Goal: Navigation & Orientation: Find specific page/section

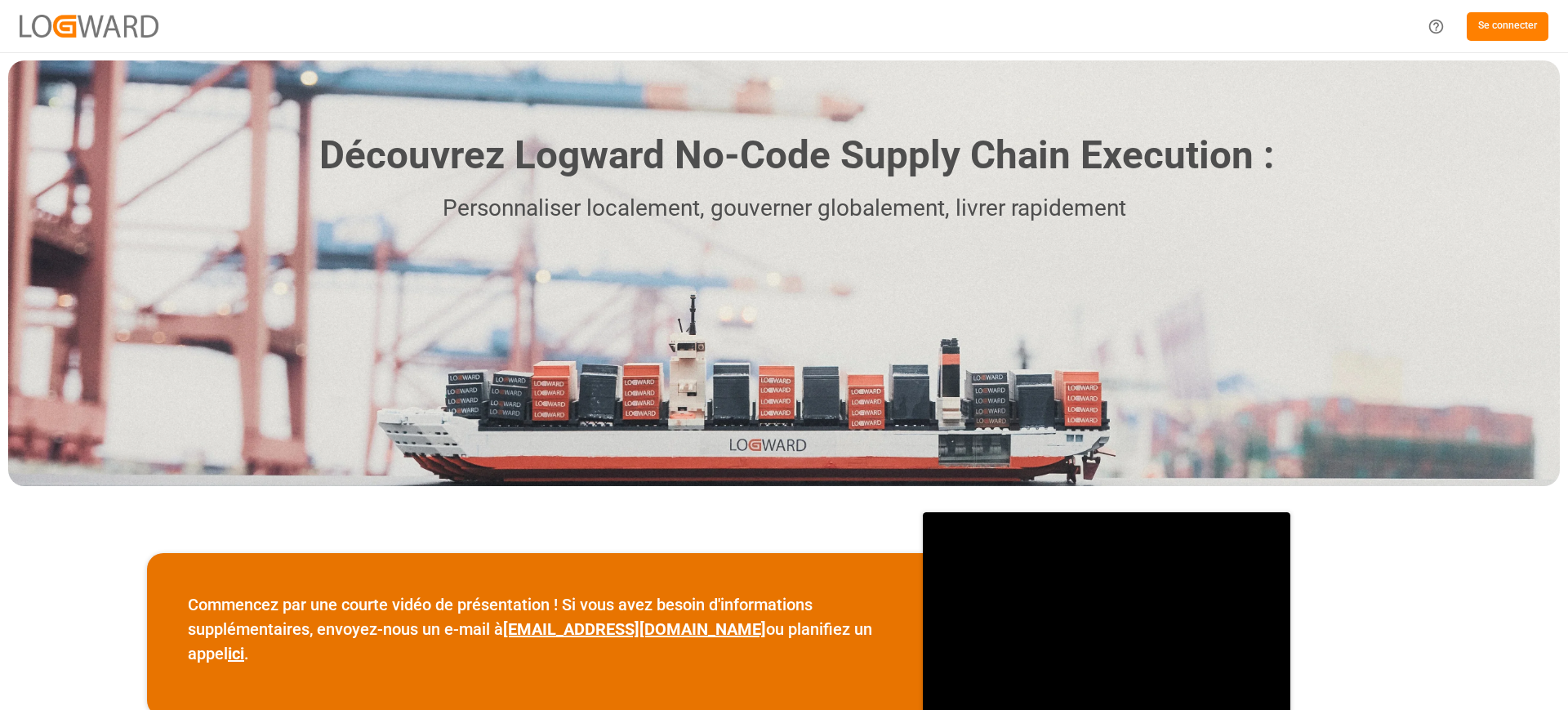
click at [1567, 24] on div "Se connecter" at bounding box center [784, 26] width 1568 height 52
click at [1518, 3] on div "Se connecter" at bounding box center [784, 26] width 1568 height 52
click at [1521, 22] on font "Se connecter" at bounding box center [1507, 26] width 59 height 14
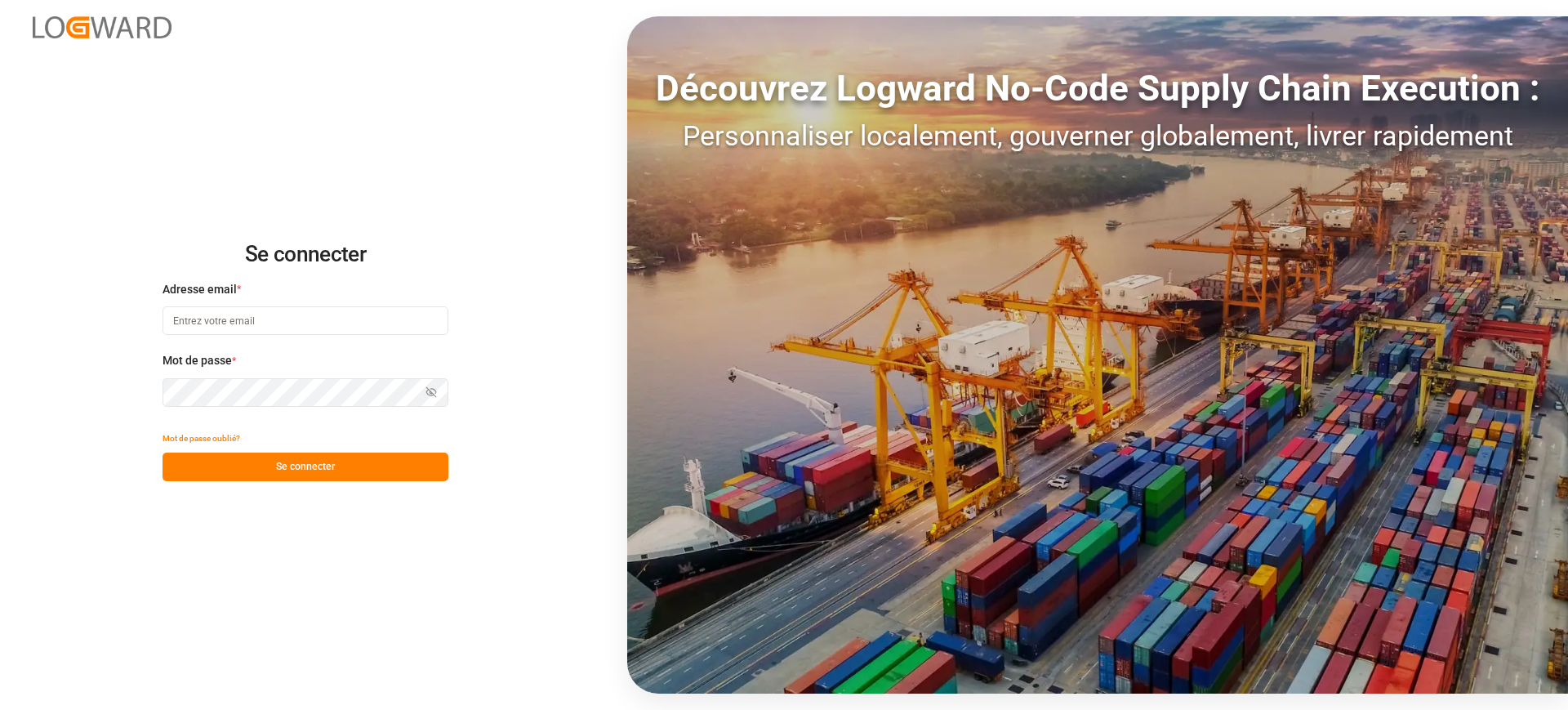
type input "[PERSON_NAME][EMAIL_ADDRESS][PERSON_NAME][DOMAIN_NAME]"
click at [312, 451] on div "Mot de passe oublié?" at bounding box center [305, 438] width 286 height 29
click at [314, 471] on font "Se connecter" at bounding box center [305, 466] width 59 height 12
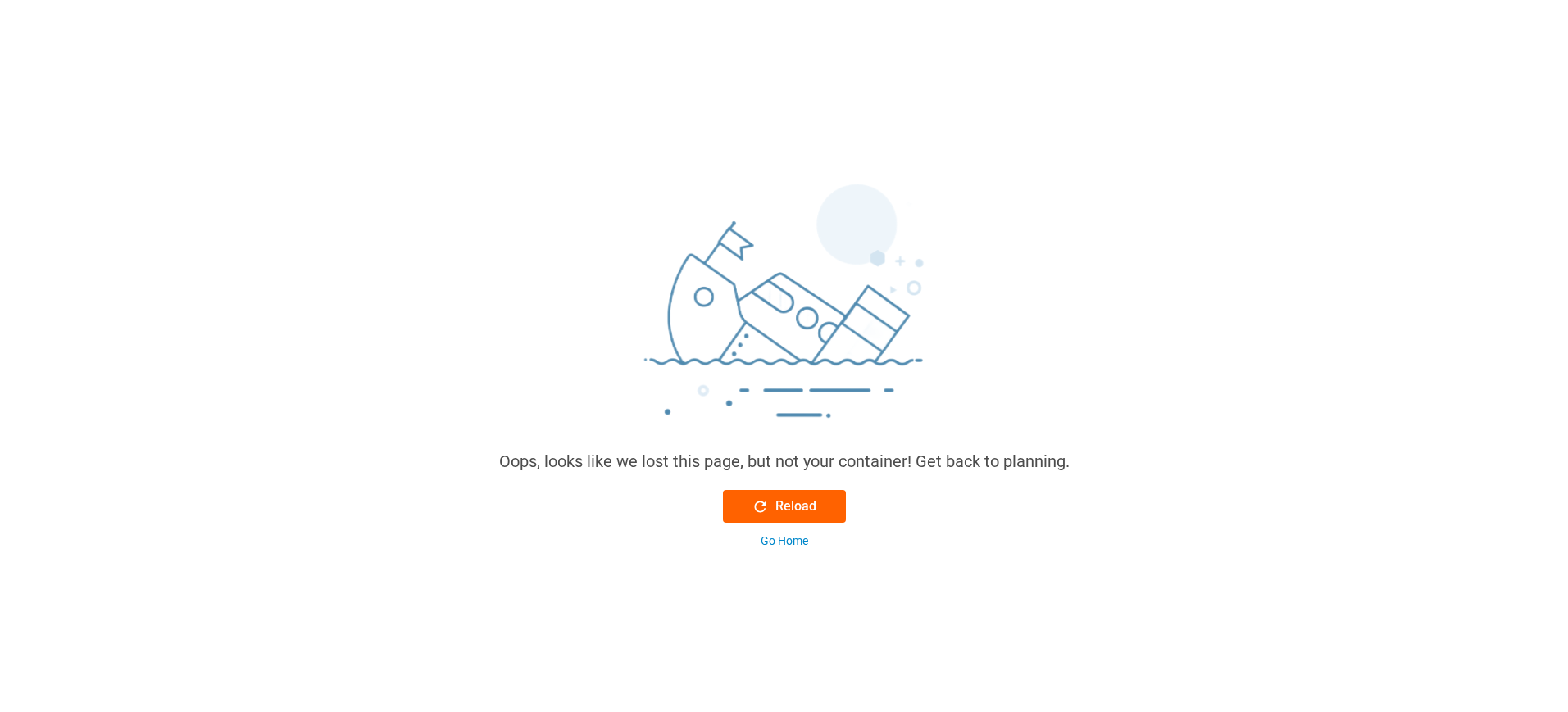
click at [776, 502] on div "Reload" at bounding box center [784, 507] width 65 height 20
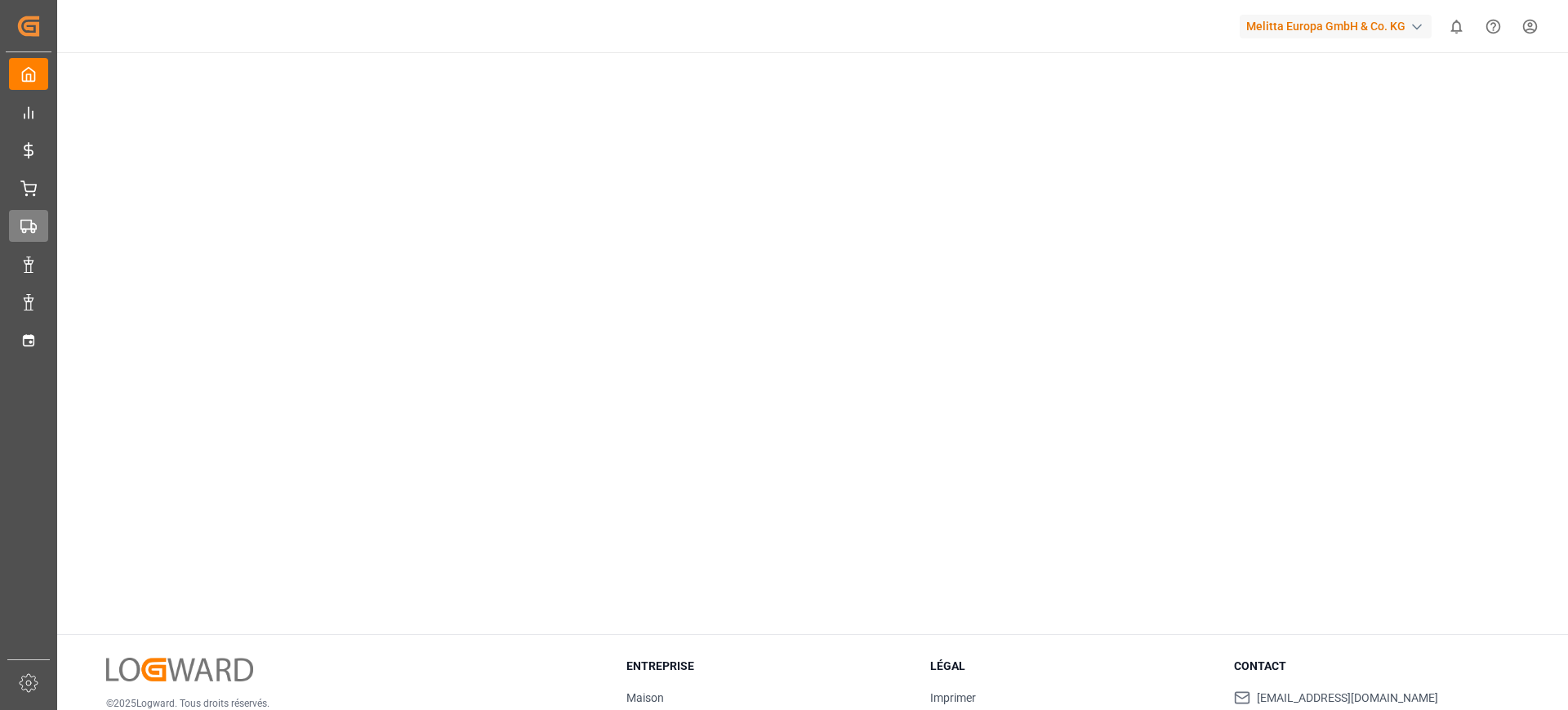
scroll to position [102, 0]
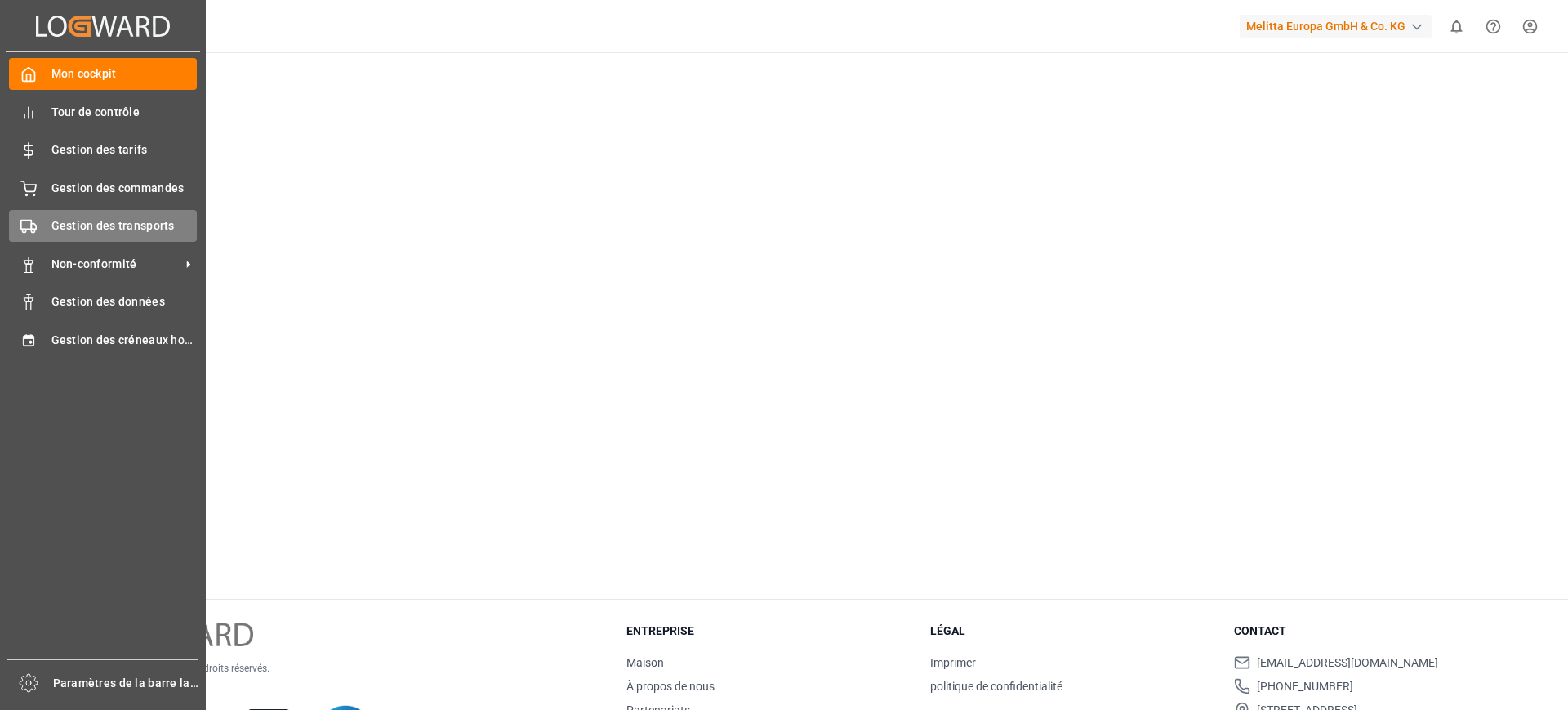
click at [38, 241] on div "Gestion des transports Gestion des transports" at bounding box center [103, 226] width 188 height 32
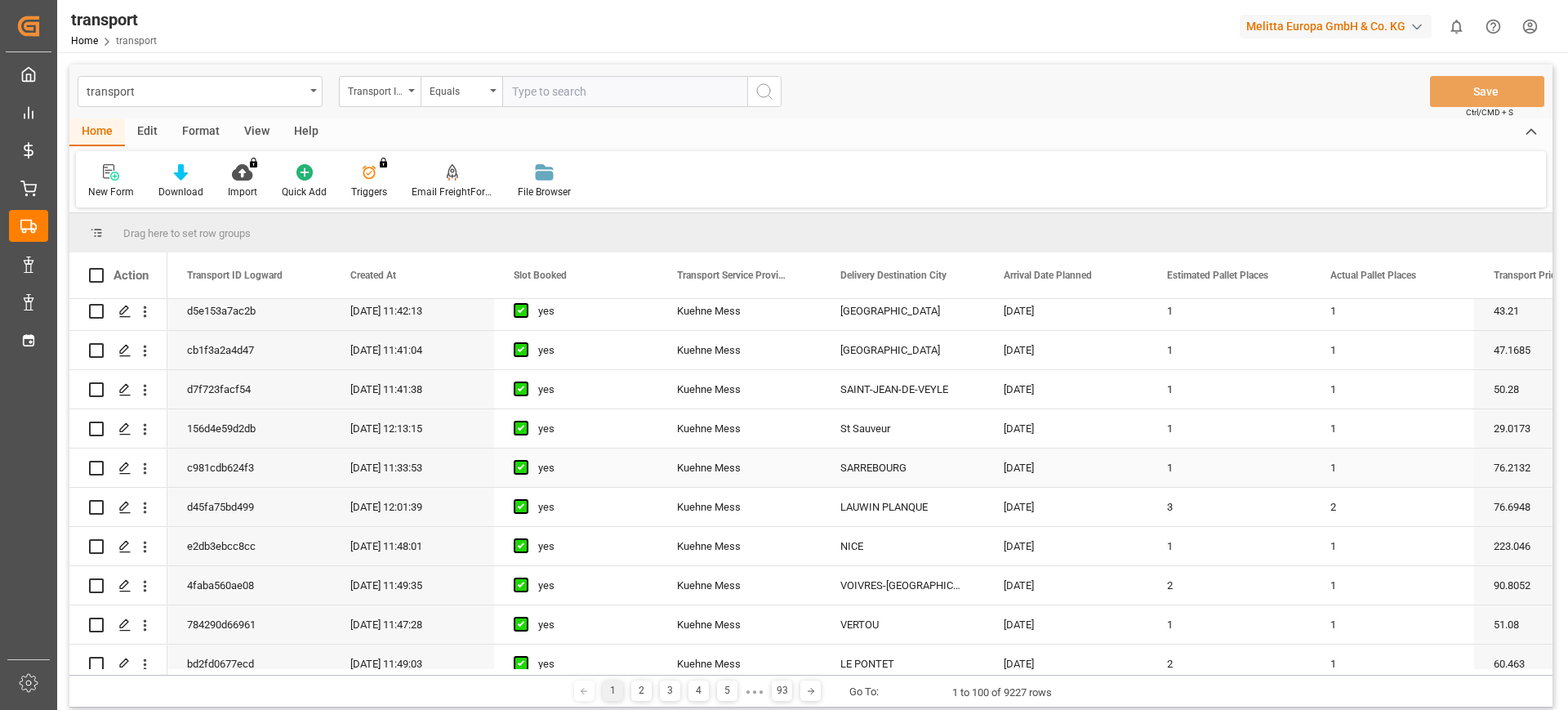
scroll to position [511, 0]
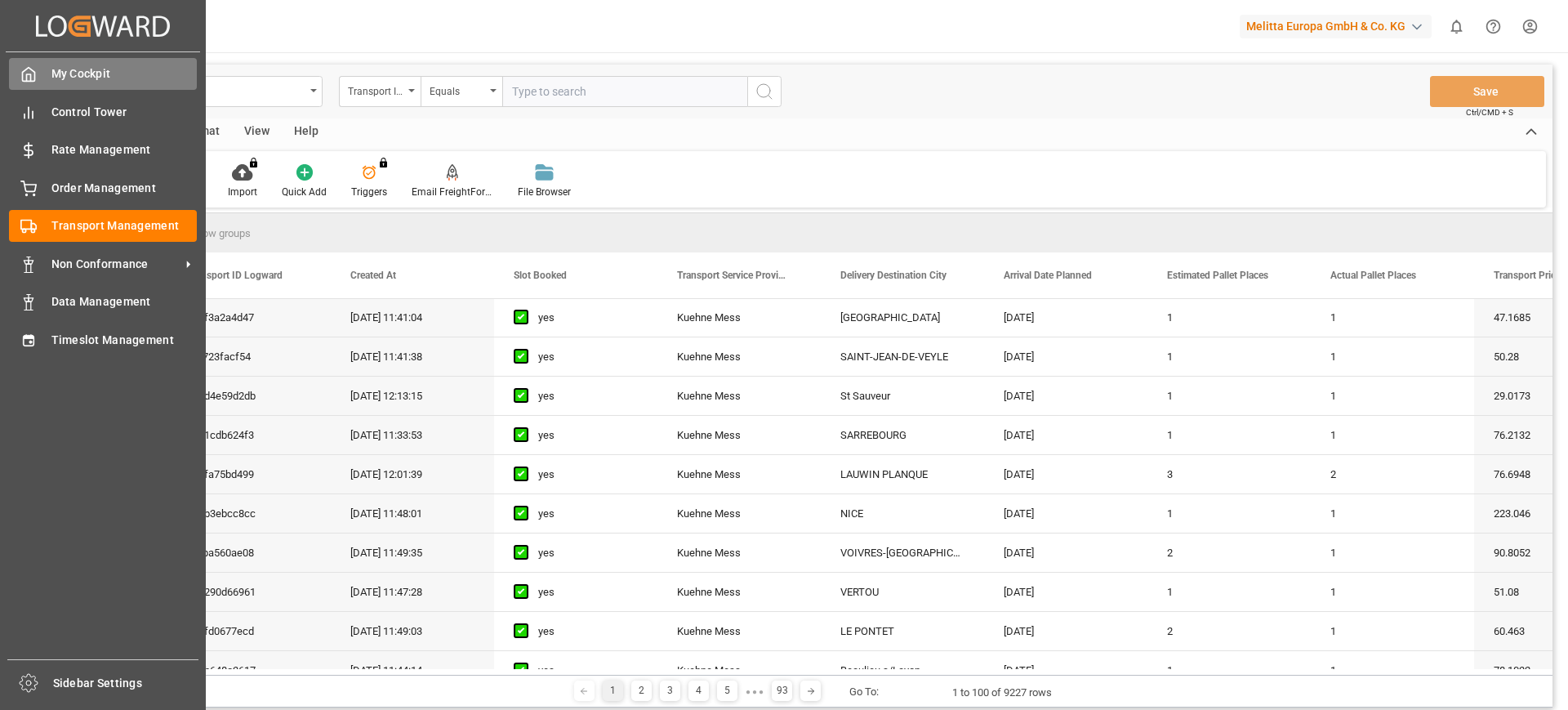
click at [96, 75] on span "My Cockpit" at bounding box center [124, 73] width 146 height 17
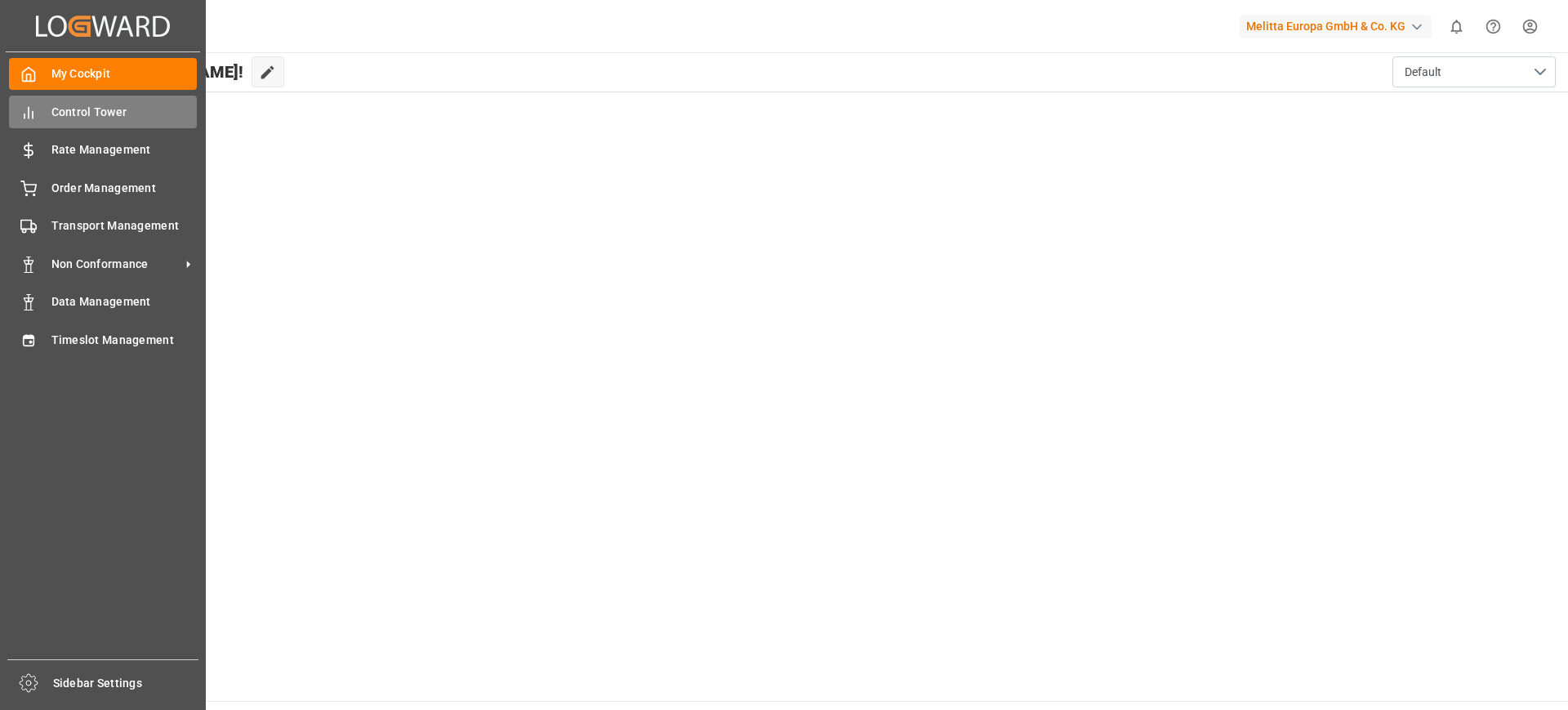
click at [103, 116] on span "Control Tower" at bounding box center [124, 112] width 146 height 17
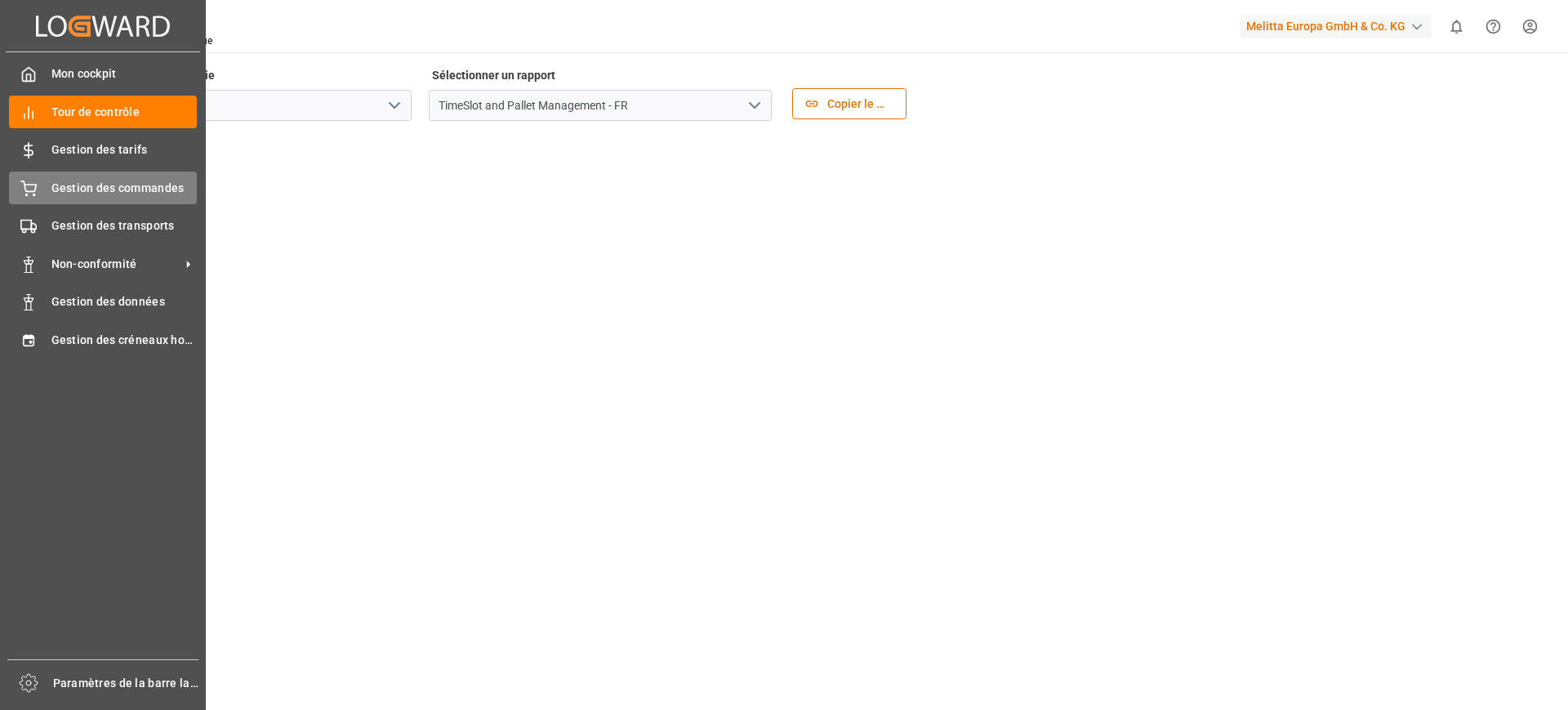
click at [116, 203] on div "Gestion des commandes Gestion des commandes" at bounding box center [103, 187] width 188 height 32
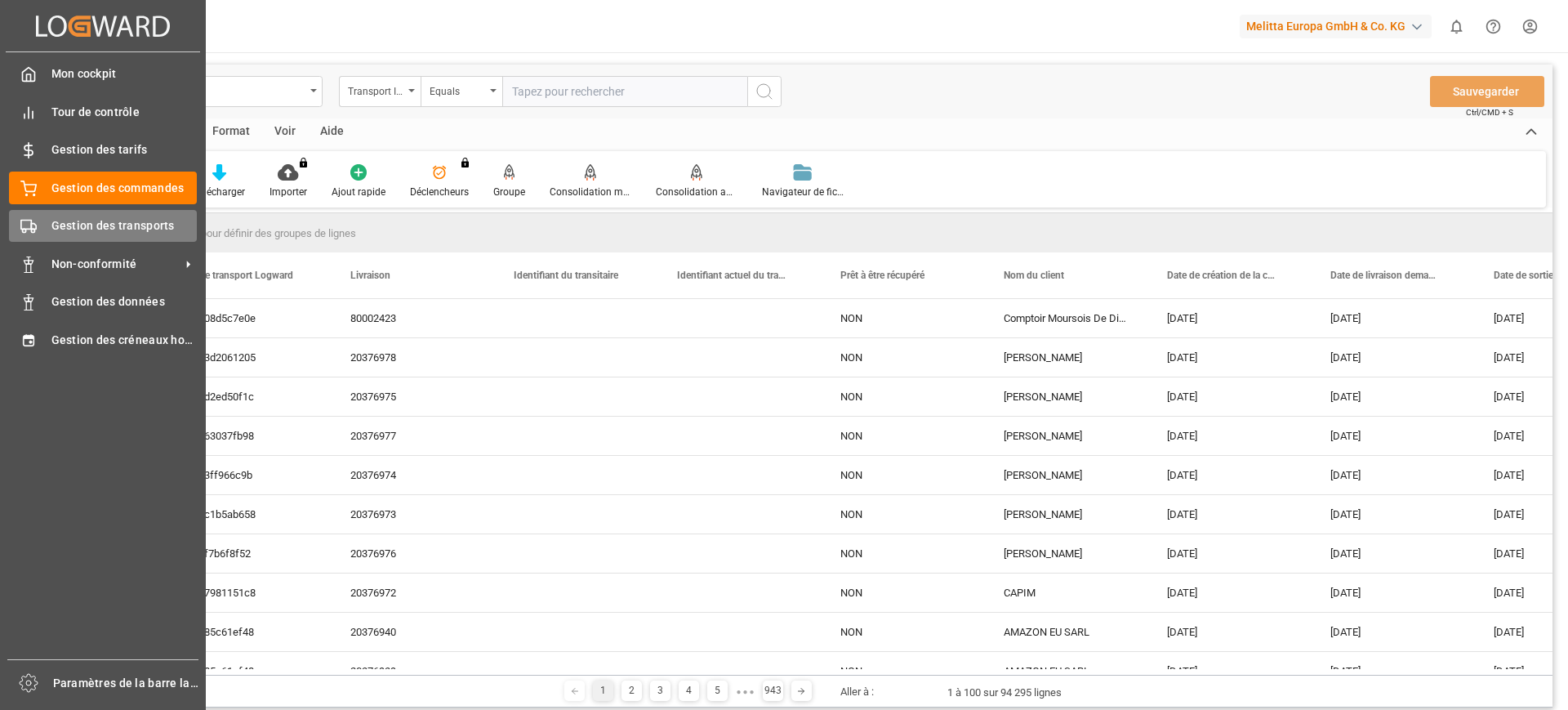
click at [41, 225] on div "Gestion des transports Gestion des transports" at bounding box center [103, 226] width 188 height 32
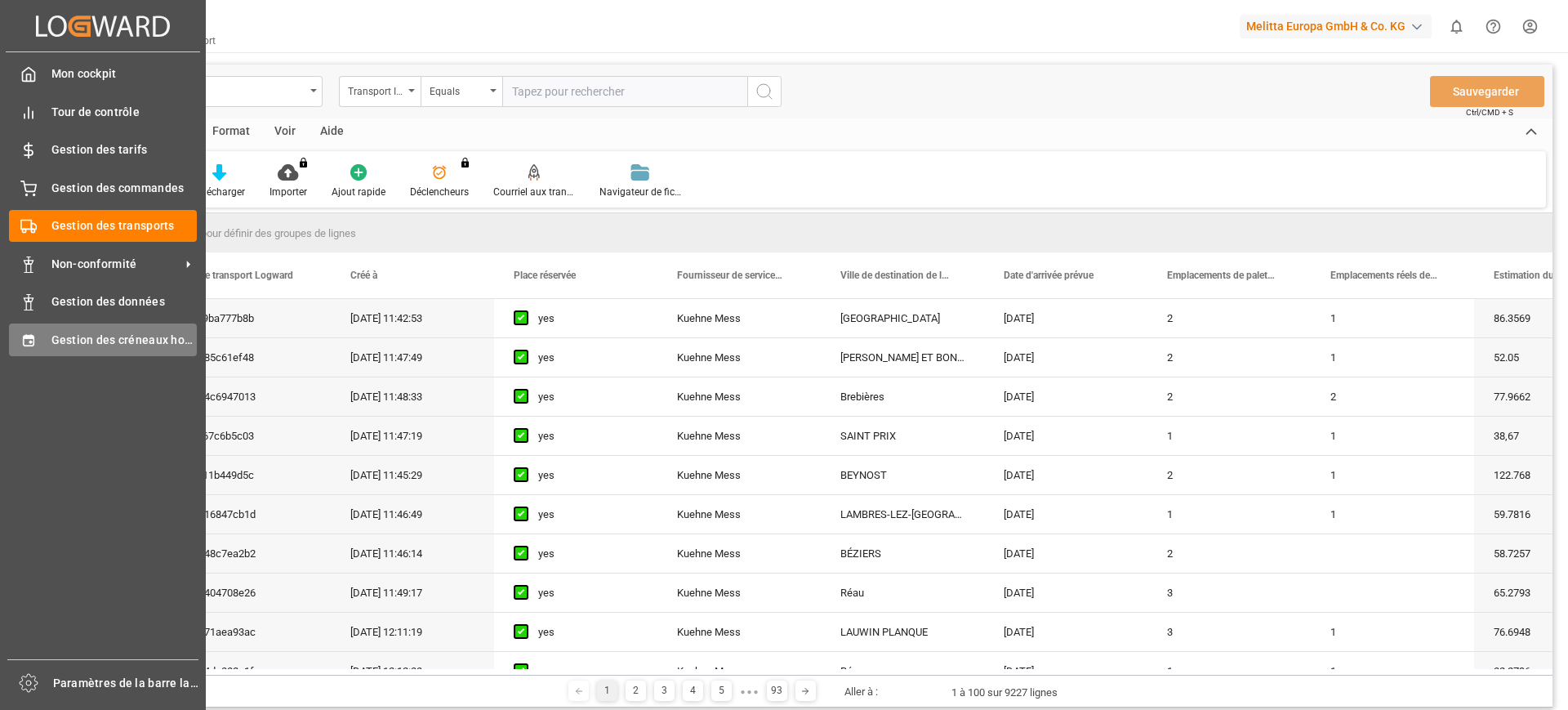
click at [51, 346] on span "Gestion des créneaux horaires" at bounding box center [124, 340] width 146 height 17
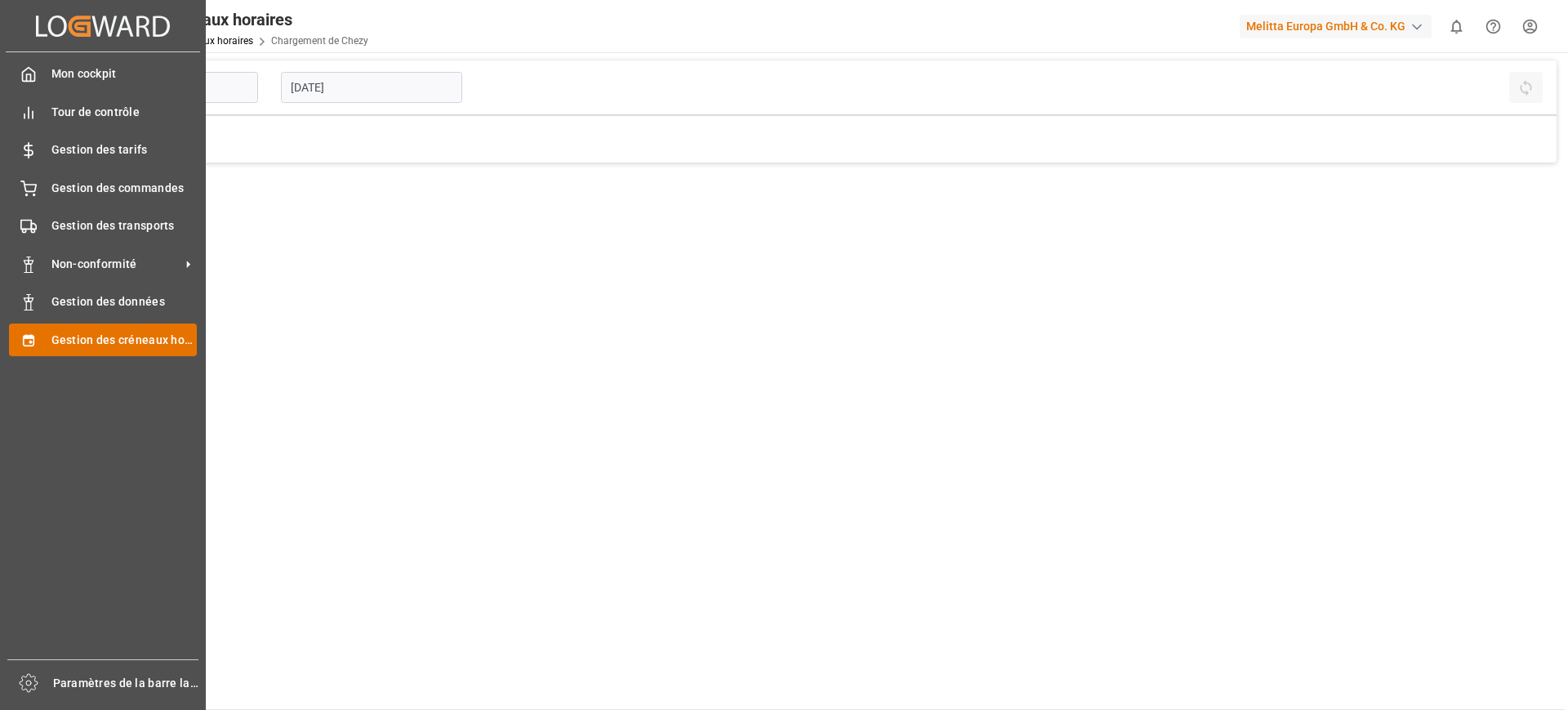
type input "Chezy Loading"
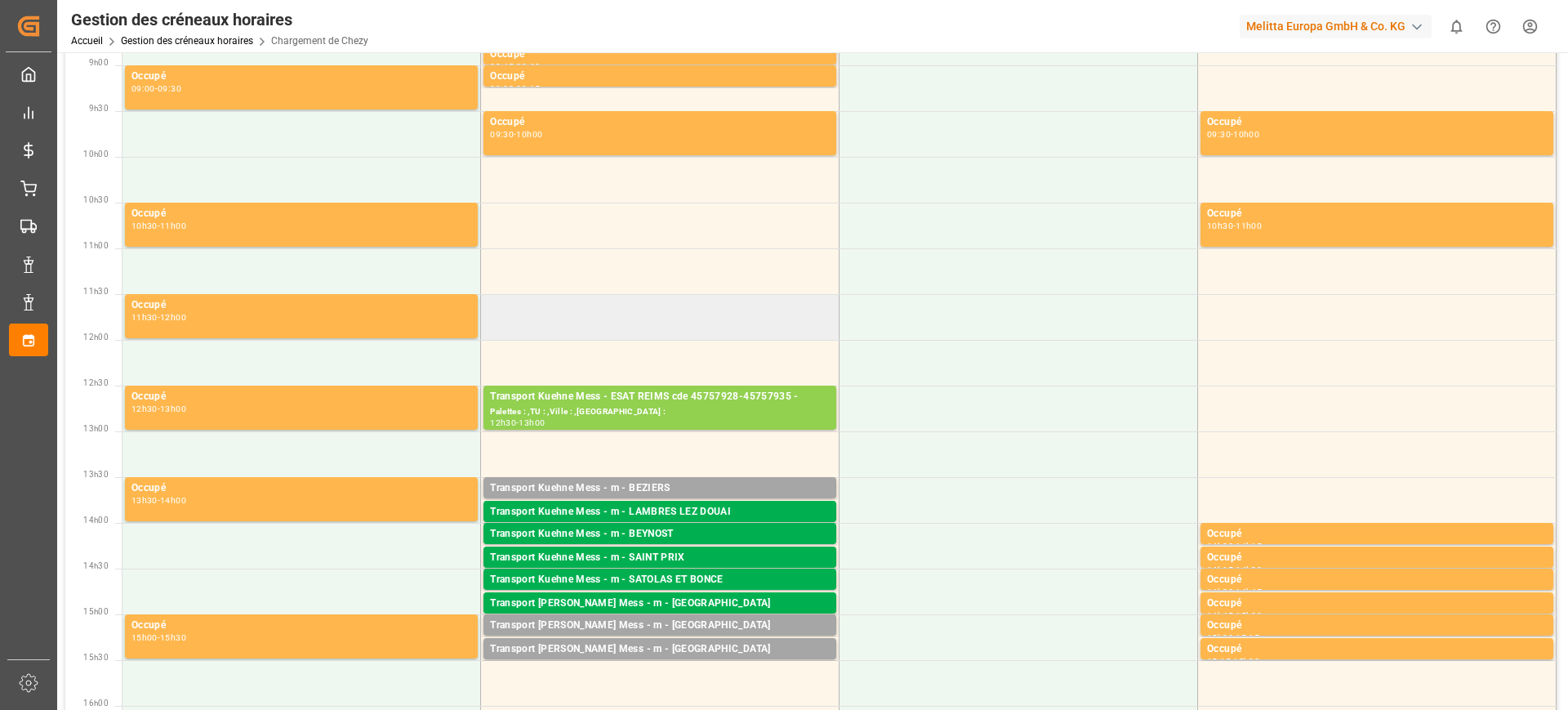
scroll to position [204, 0]
